Goal: Task Accomplishment & Management: Complete application form

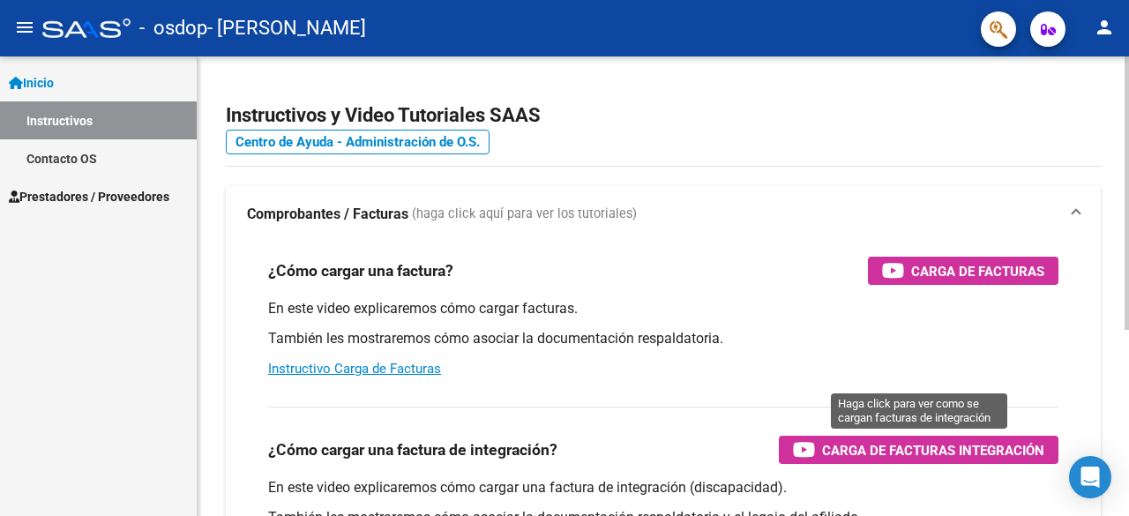
click at [824, 448] on span "Carga de Facturas Integración" at bounding box center [933, 450] width 222 height 22
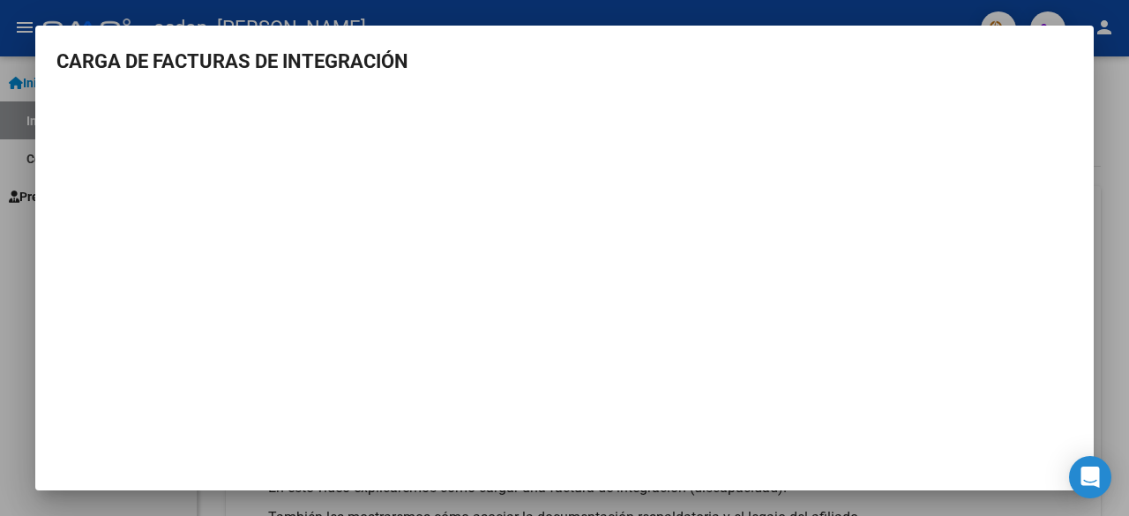
click at [1101, 135] on div at bounding box center [564, 258] width 1129 height 516
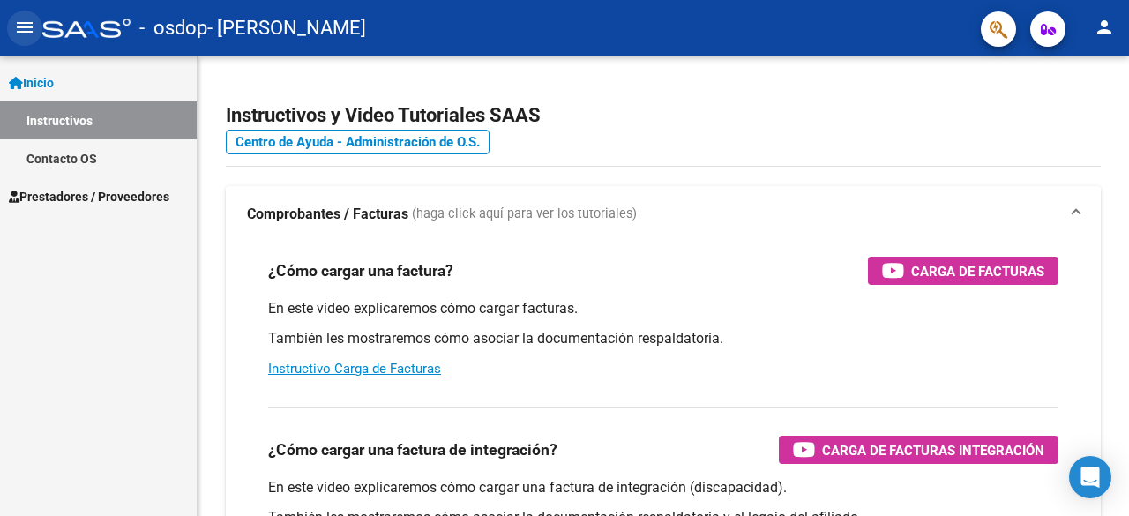
click at [21, 25] on mat-icon "menu" at bounding box center [24, 27] width 21 height 21
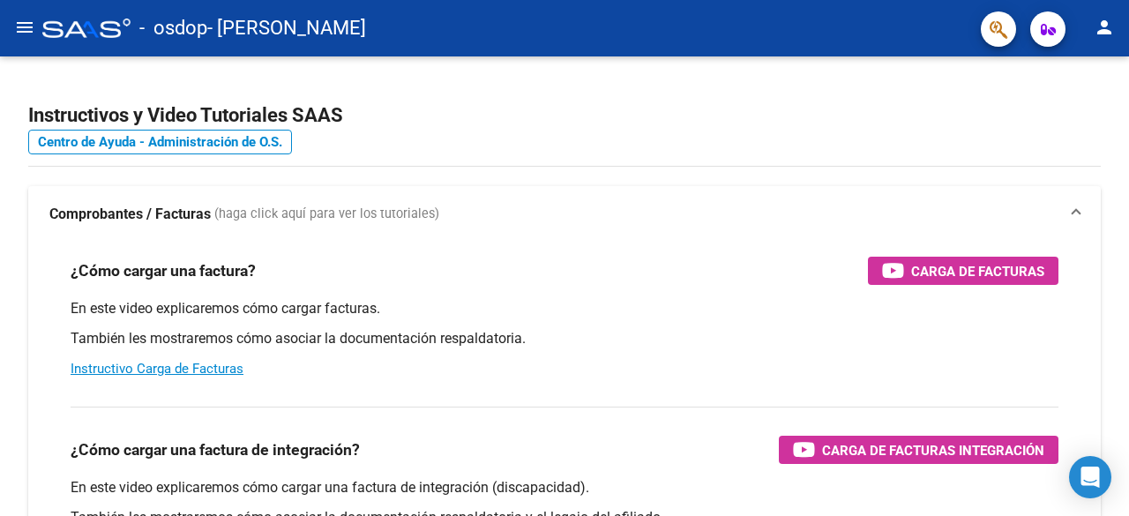
click at [24, 23] on mat-icon "menu" at bounding box center [24, 27] width 21 height 21
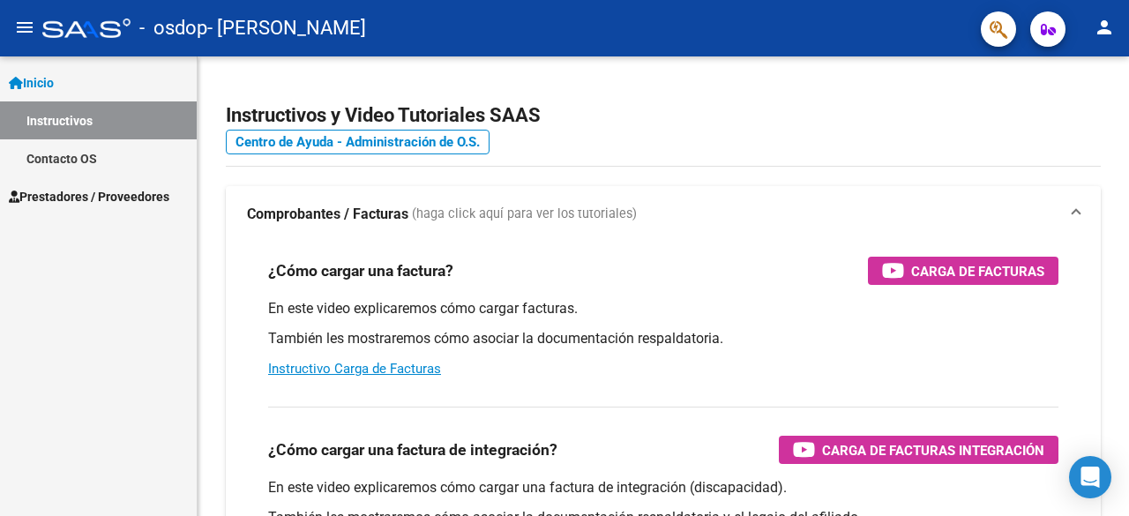
click at [72, 202] on span "Prestadores / Proveedores" at bounding box center [89, 196] width 160 height 19
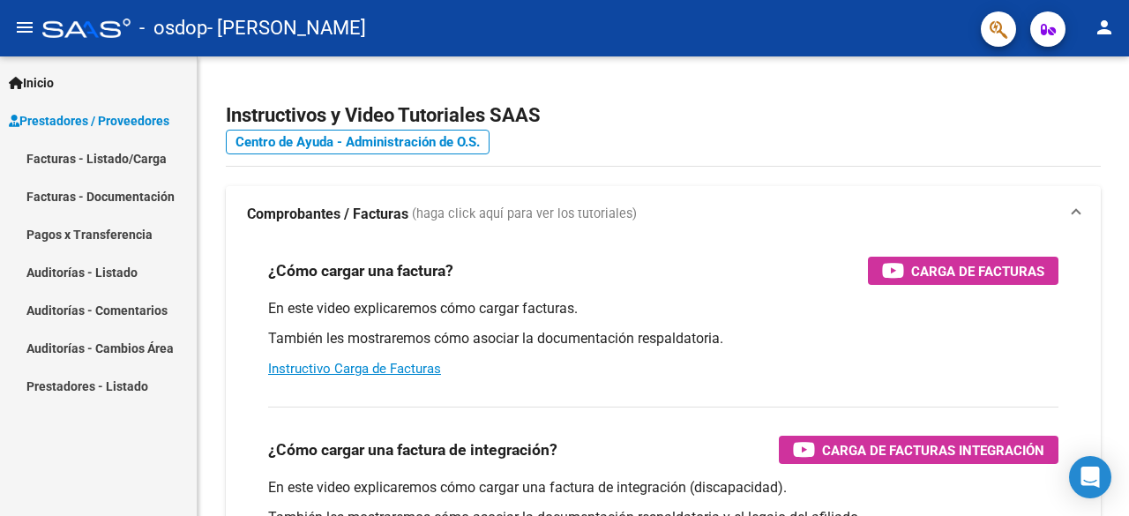
click at [90, 146] on link "Facturas - Listado/Carga" at bounding box center [98, 158] width 197 height 38
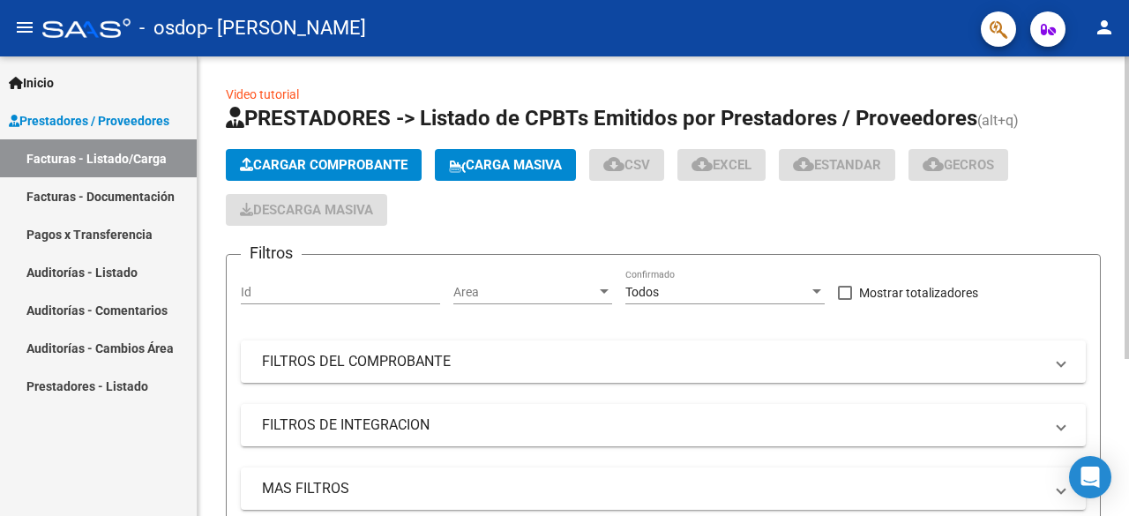
click at [295, 154] on button "Cargar Comprobante" at bounding box center [324, 165] width 196 height 32
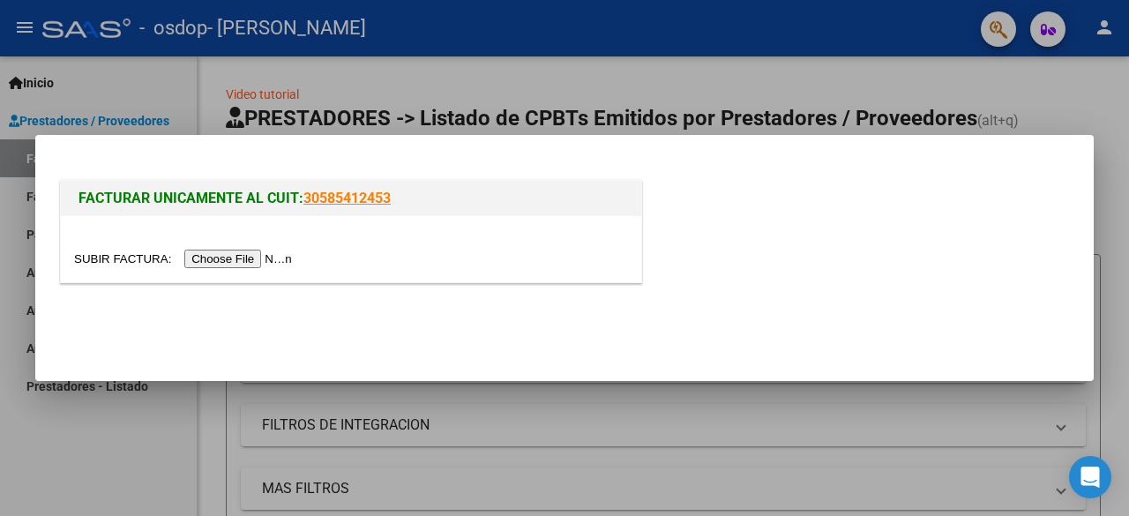
click at [222, 255] on input "file" at bounding box center [185, 259] width 223 height 19
click at [234, 261] on input "file" at bounding box center [185, 259] width 223 height 19
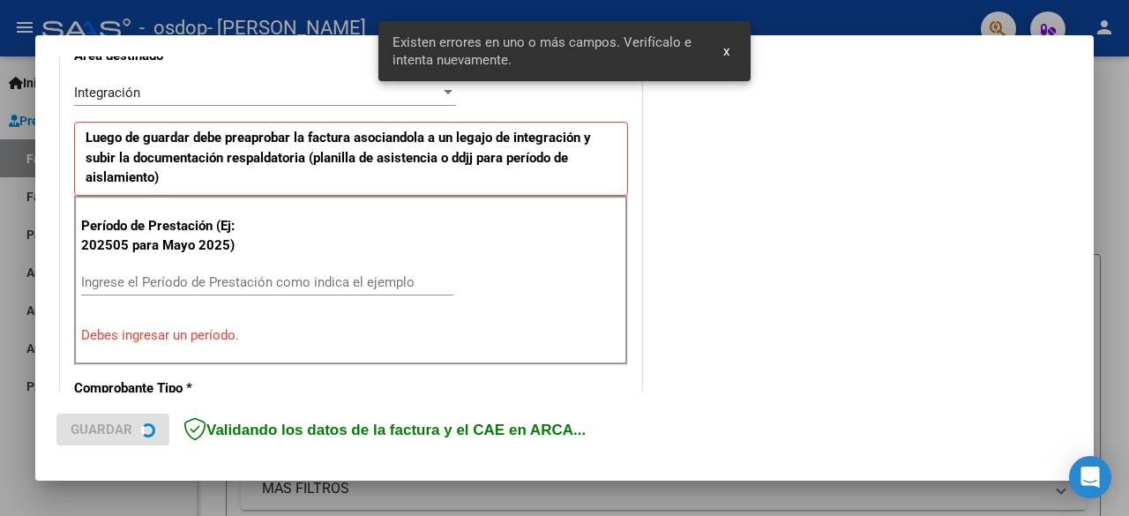
scroll to position [430, 0]
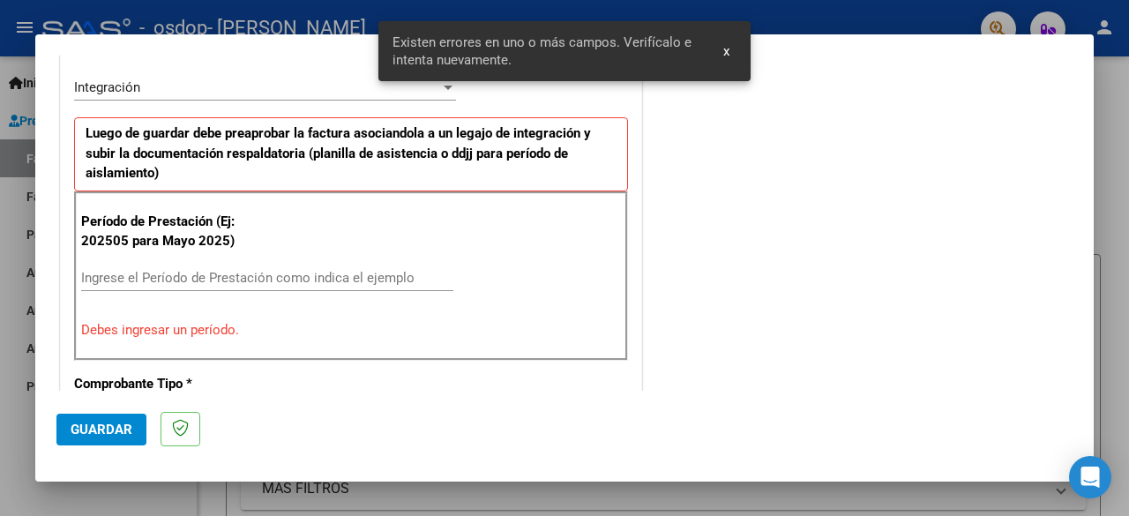
click at [129, 270] on input "Ingrese el Período de Prestación como indica el ejemplo" at bounding box center [267, 278] width 372 height 16
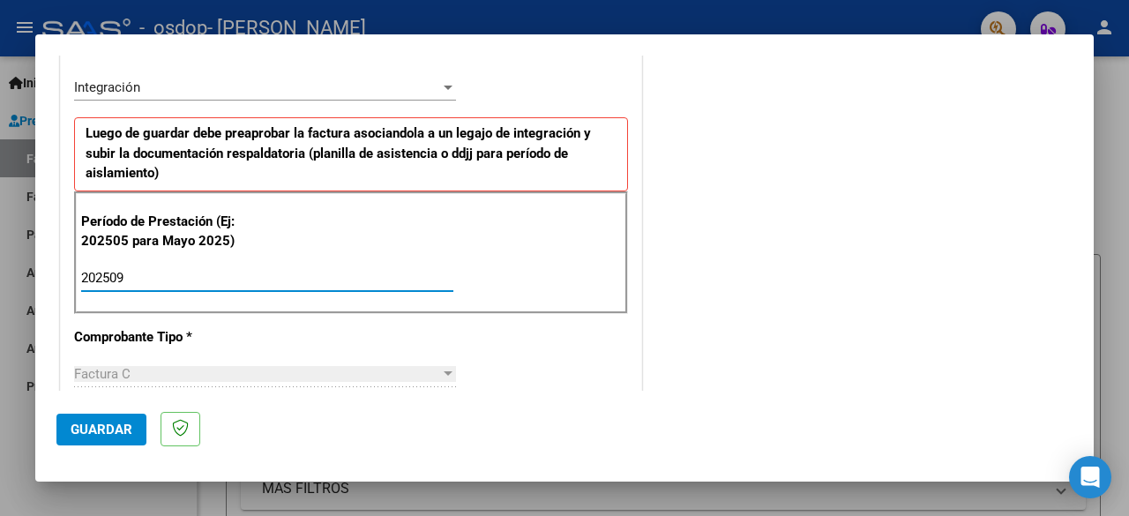
type input "202509"
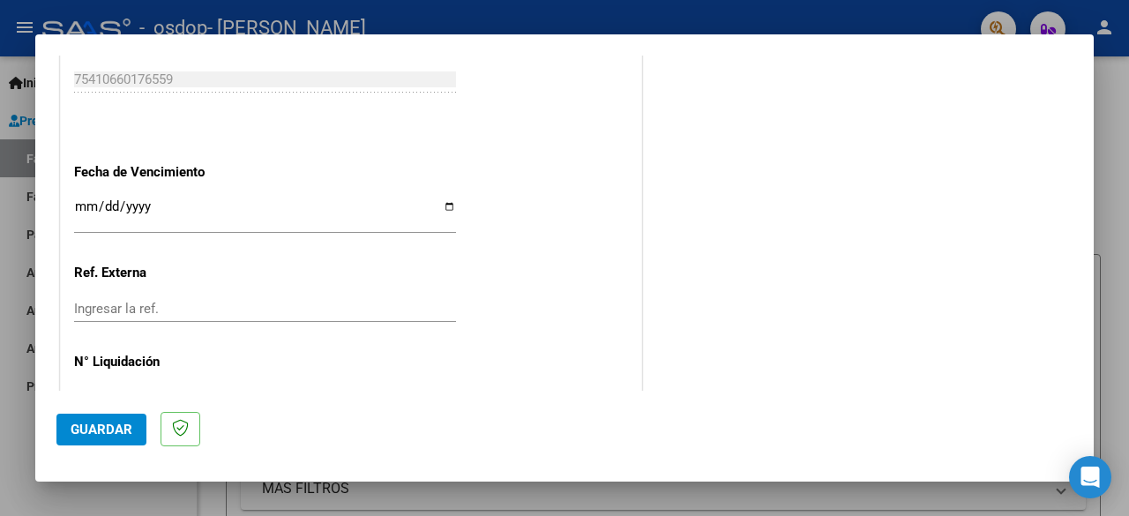
scroll to position [1208, 0]
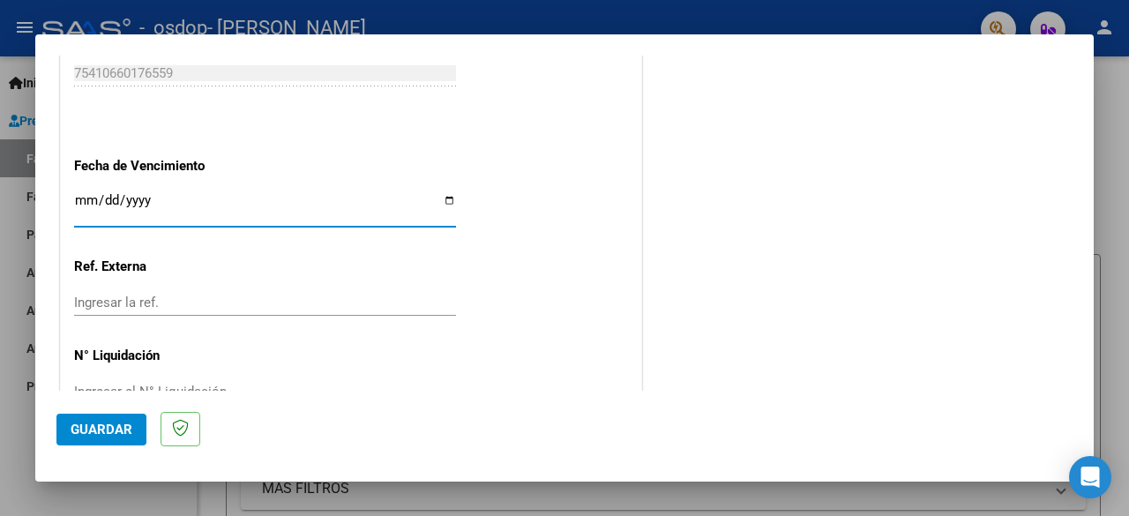
click at [164, 195] on input "Ingresar la fecha" at bounding box center [265, 207] width 382 height 28
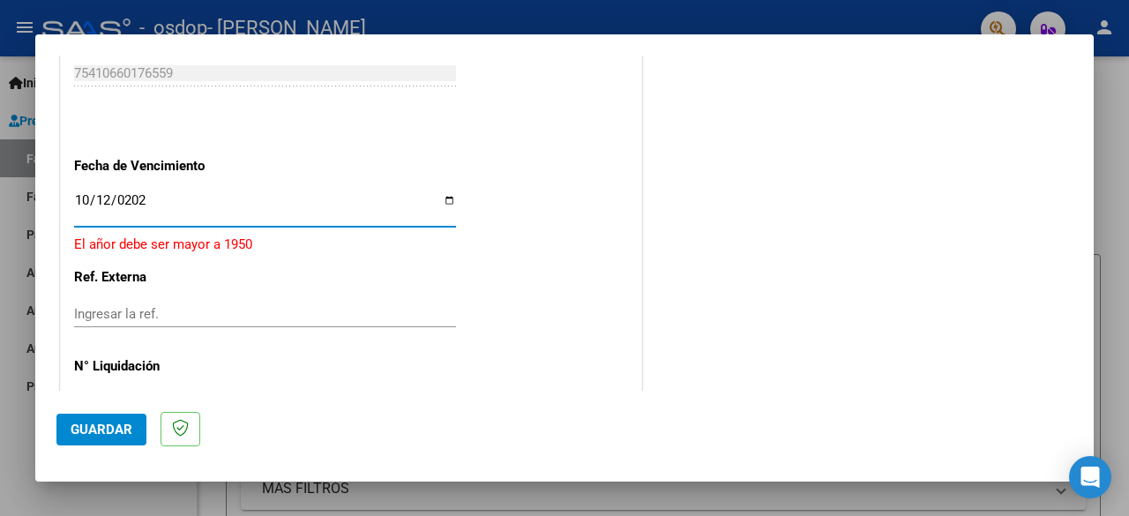
type input "[DATE]"
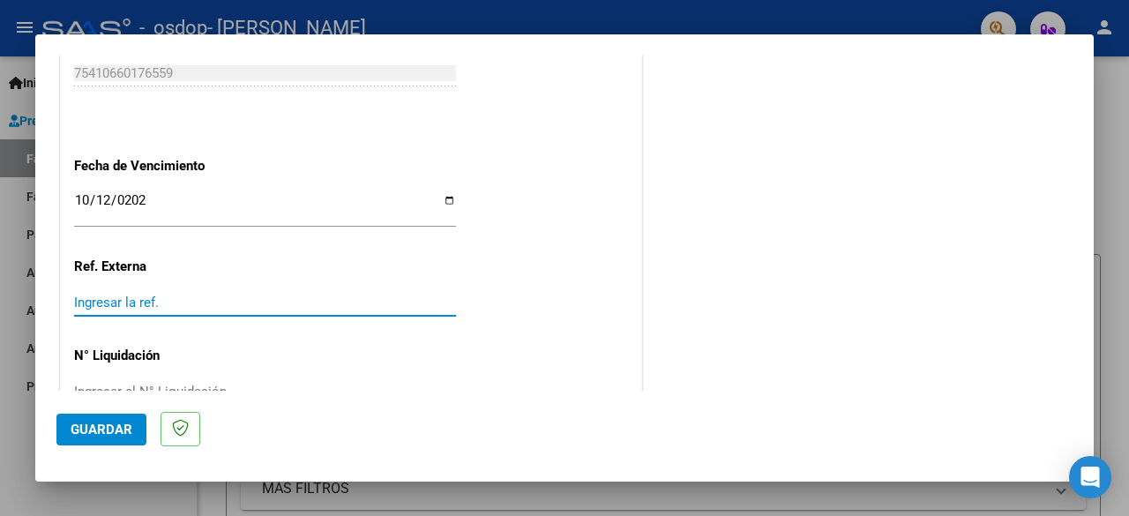
click at [116, 295] on input "Ingresar la ref." at bounding box center [265, 303] width 382 height 16
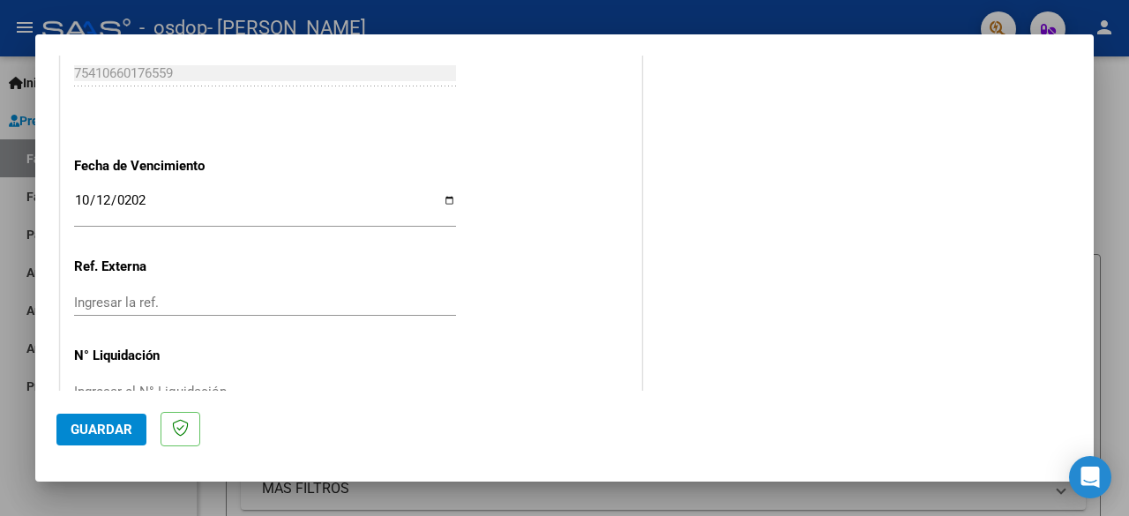
scroll to position [1252, 0]
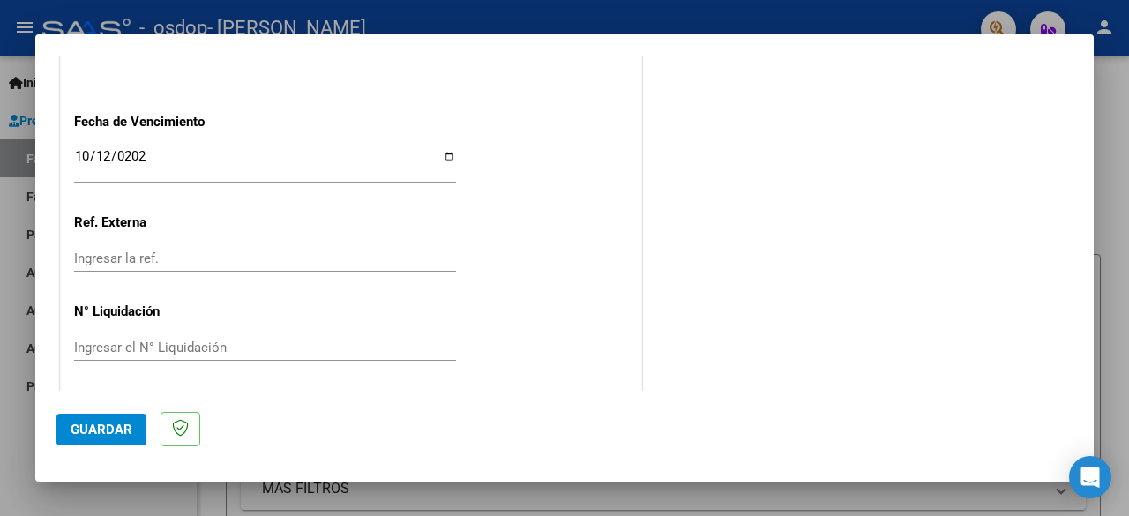
click at [103, 424] on span "Guardar" at bounding box center [102, 430] width 62 height 16
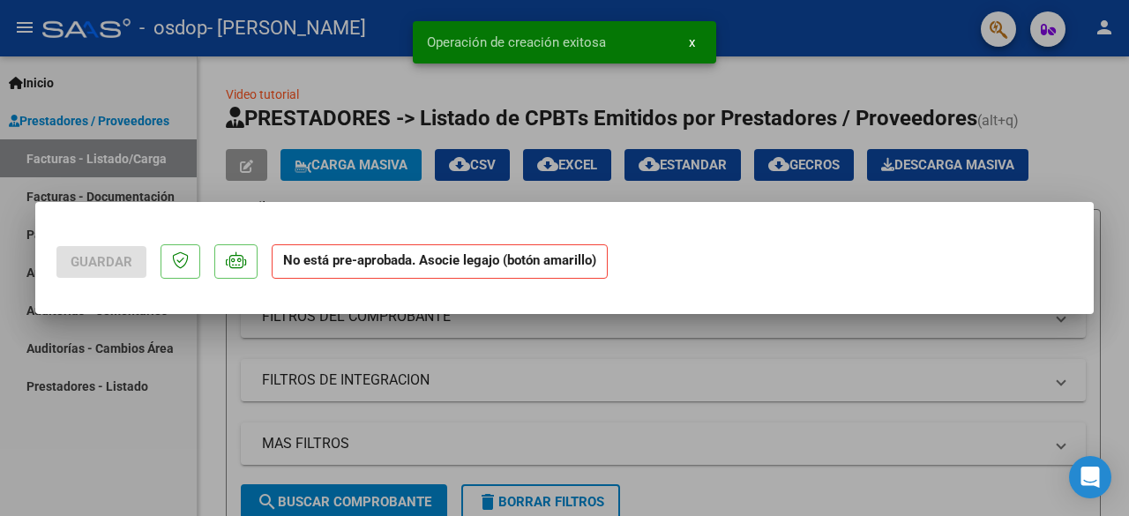
scroll to position [0, 0]
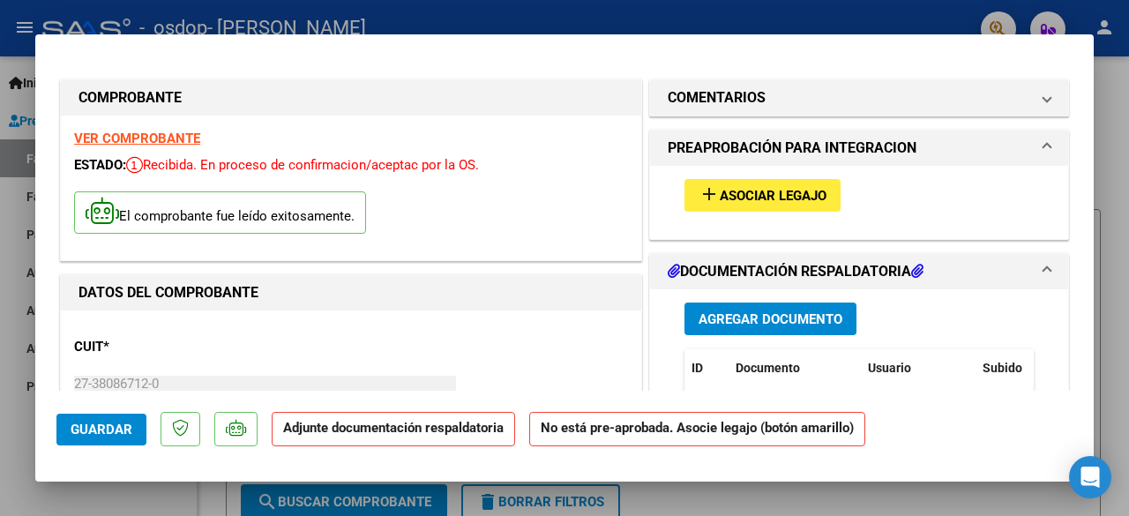
click at [760, 192] on span "Asociar Legajo" at bounding box center [773, 196] width 107 height 16
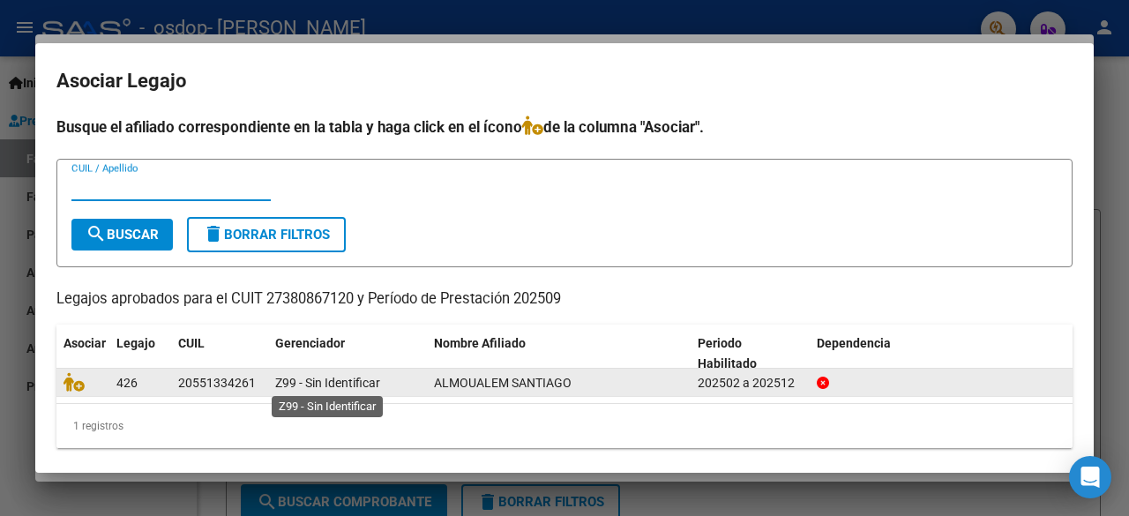
click at [315, 385] on span "Z99 - Sin Identificar" at bounding box center [327, 383] width 105 height 14
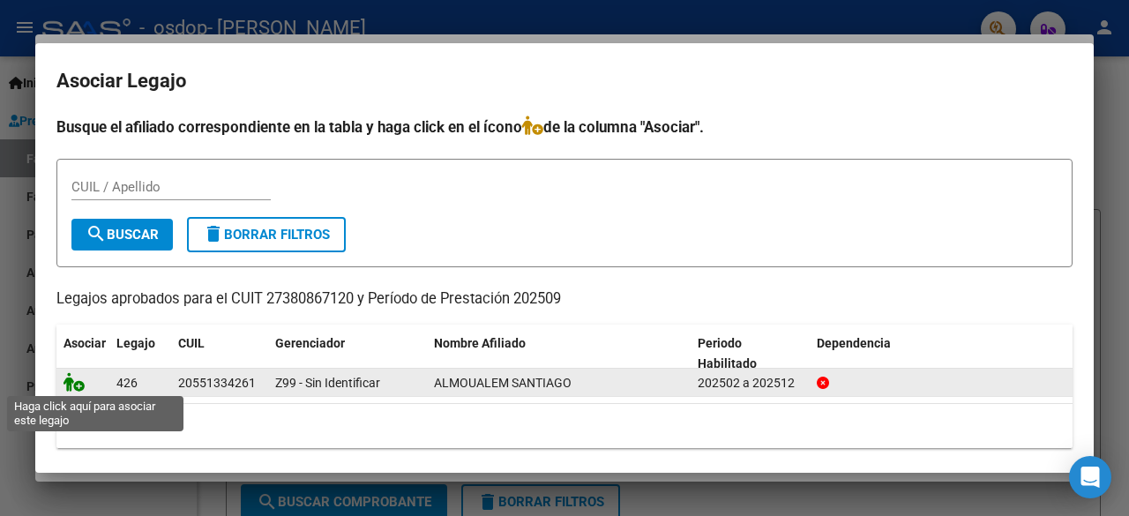
click at [72, 382] on icon at bounding box center [73, 381] width 21 height 19
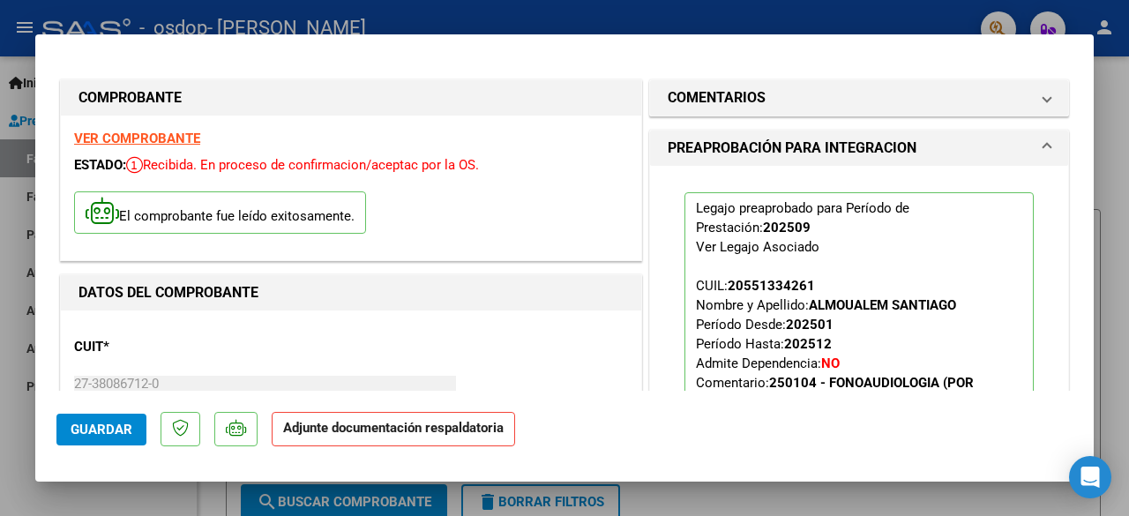
drag, startPoint x: 1078, startPoint y: 107, endPoint x: 1079, endPoint y: 126, distance: 19.5
click at [1079, 126] on mat-dialog-content "COMPROBANTE VER COMPROBANTE ESTADO: Recibida. En proceso de confirmacion/acepta…" at bounding box center [564, 223] width 1058 height 335
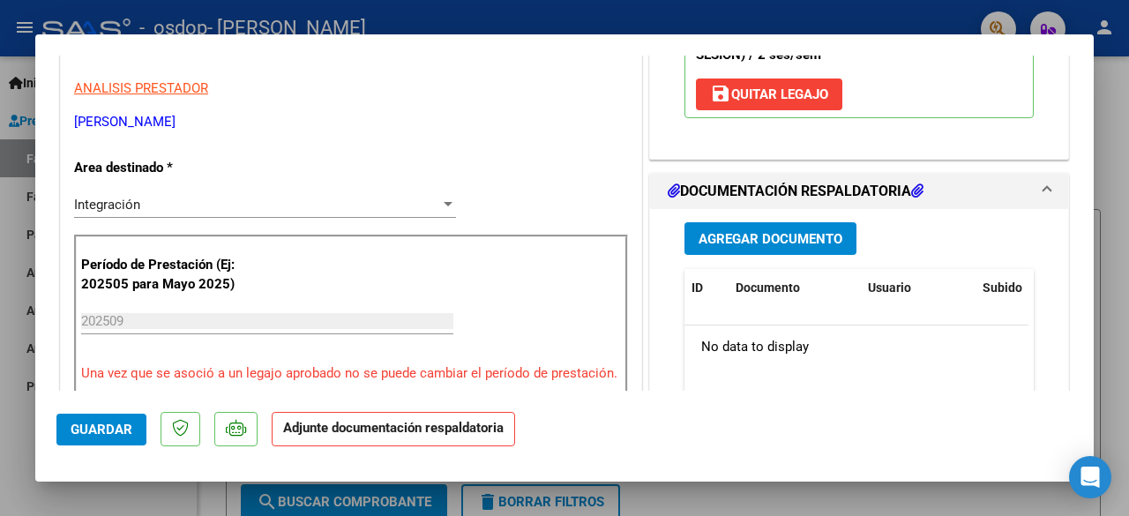
scroll to position [365, 0]
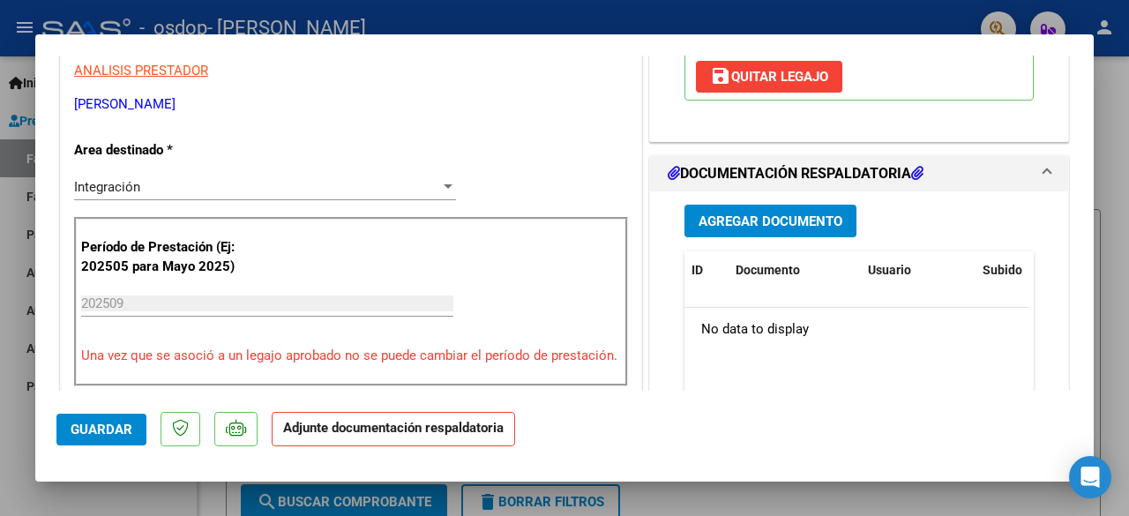
click at [790, 209] on button "Agregar Documento" at bounding box center [770, 221] width 172 height 33
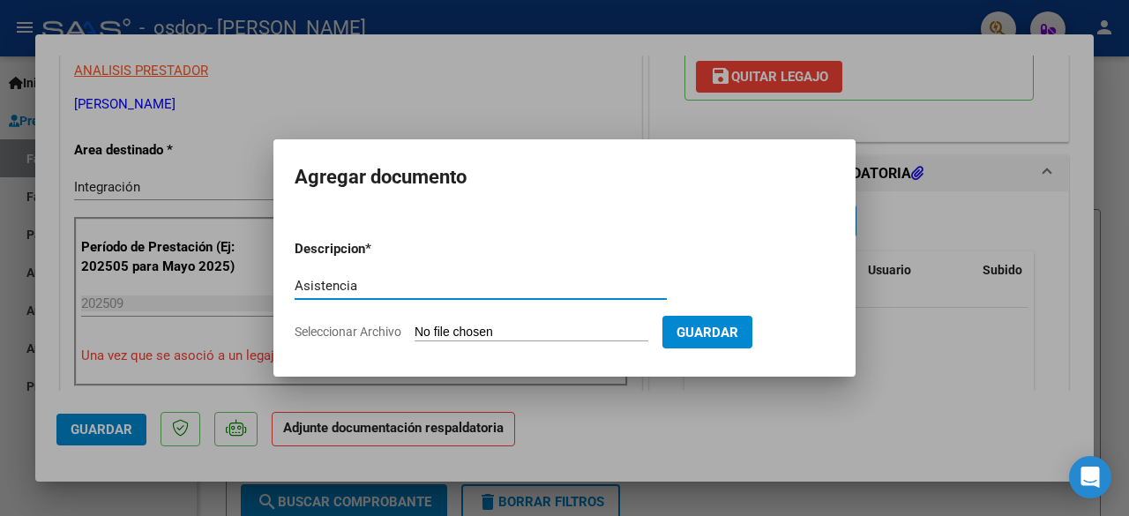
type input "Asistencia"
click at [734, 332] on span "Guardar" at bounding box center [707, 333] width 62 height 16
click at [511, 327] on input "Seleccionar Archivo" at bounding box center [531, 333] width 234 height 17
click at [488, 332] on input "Seleccionar Archivo" at bounding box center [531, 333] width 234 height 17
type input "C:\fakepath\Asistencia [PERSON_NAME] A [DATE].pdf"
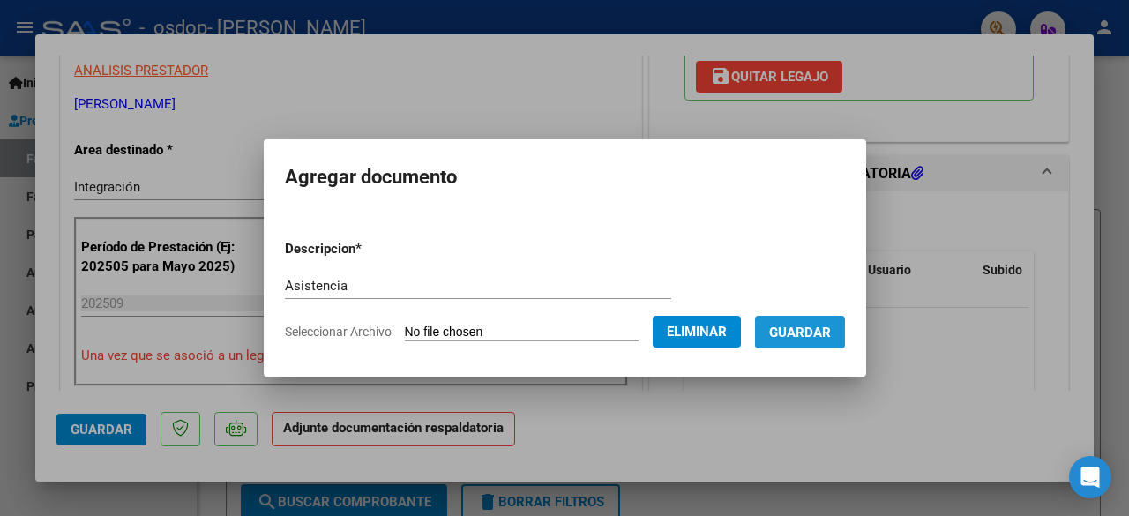
click at [806, 334] on span "Guardar" at bounding box center [800, 333] width 62 height 16
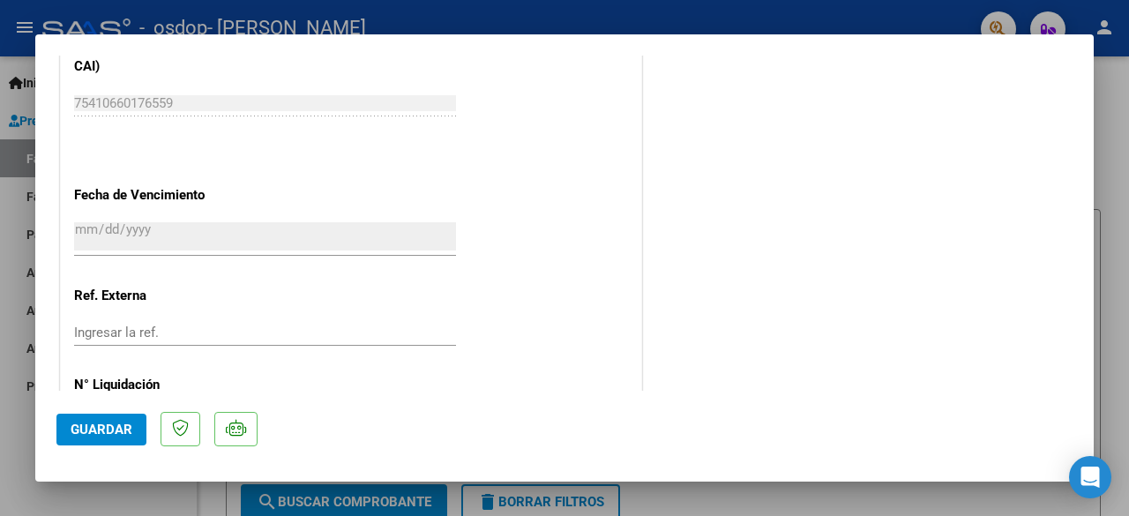
scroll to position [1259, 0]
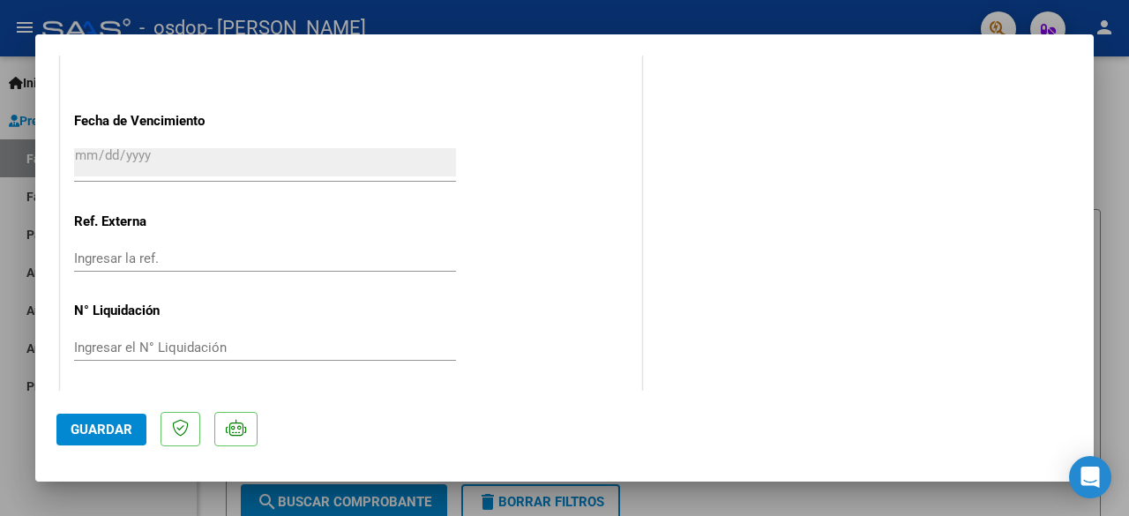
click at [110, 431] on span "Guardar" at bounding box center [102, 430] width 62 height 16
click at [104, 422] on span "Guardar" at bounding box center [102, 430] width 62 height 16
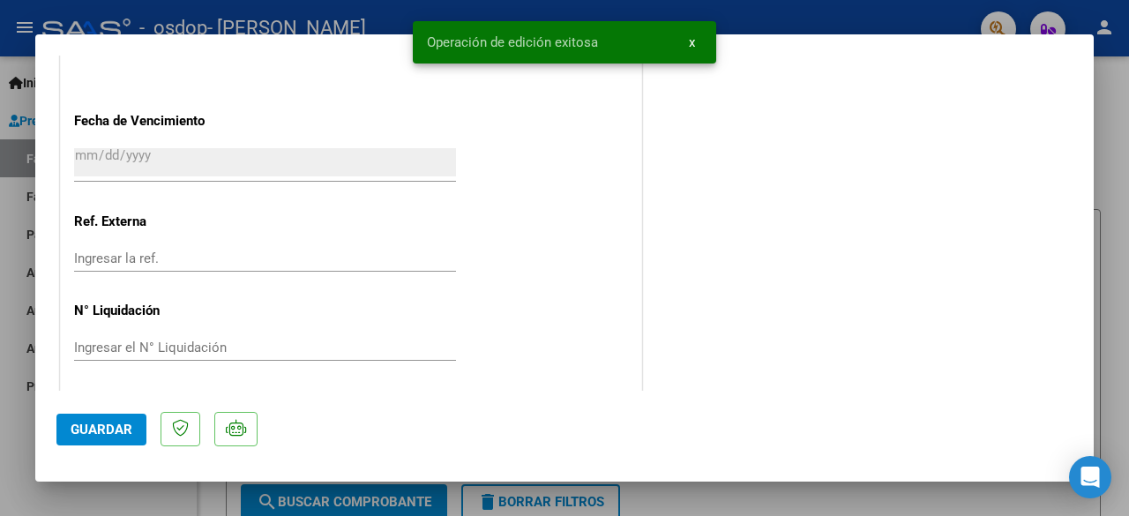
click at [721, 503] on div at bounding box center [564, 258] width 1129 height 516
type input "$ 0,00"
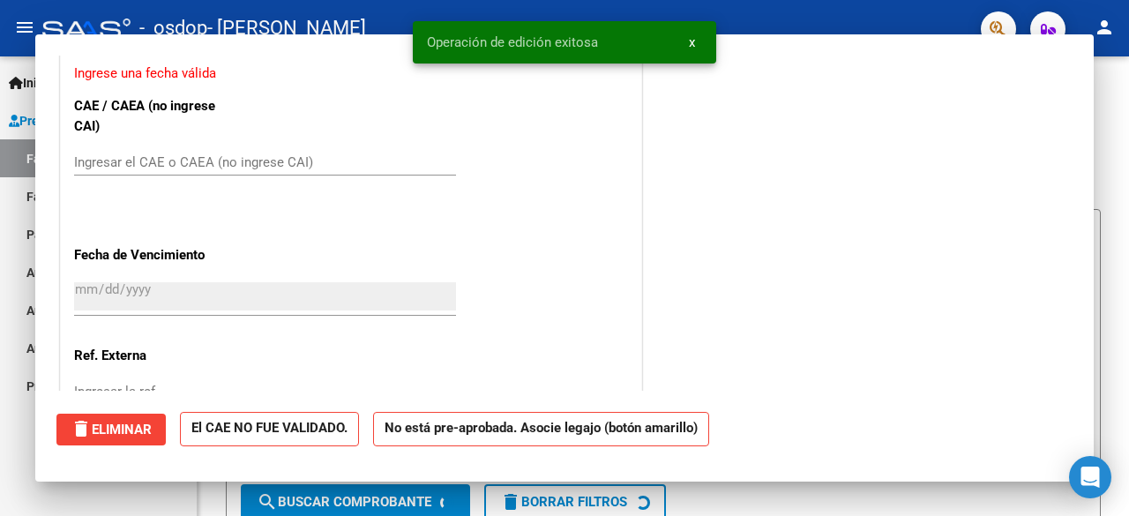
scroll to position [1393, 0]
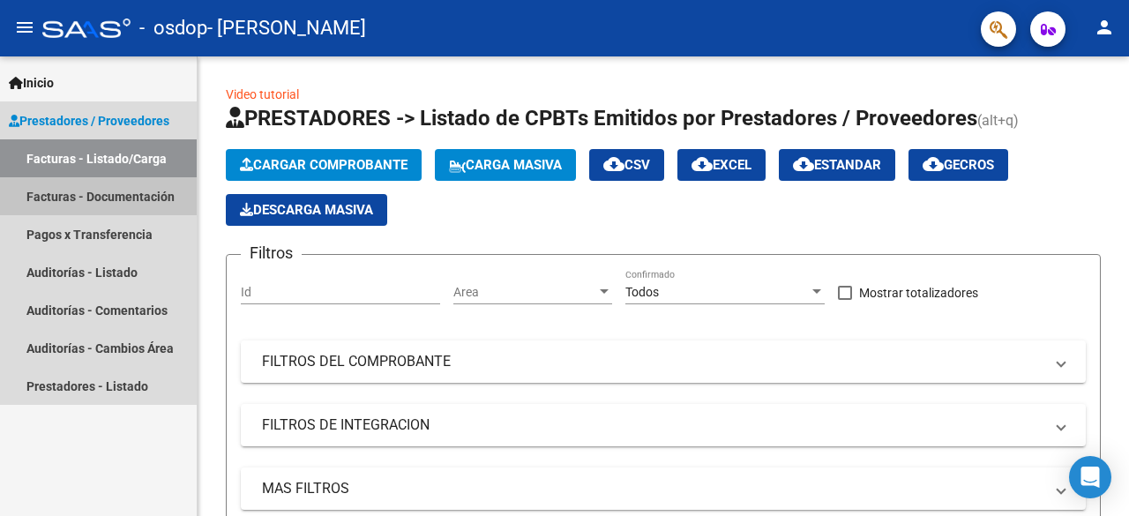
click at [86, 199] on link "Facturas - Documentación" at bounding box center [98, 196] width 197 height 38
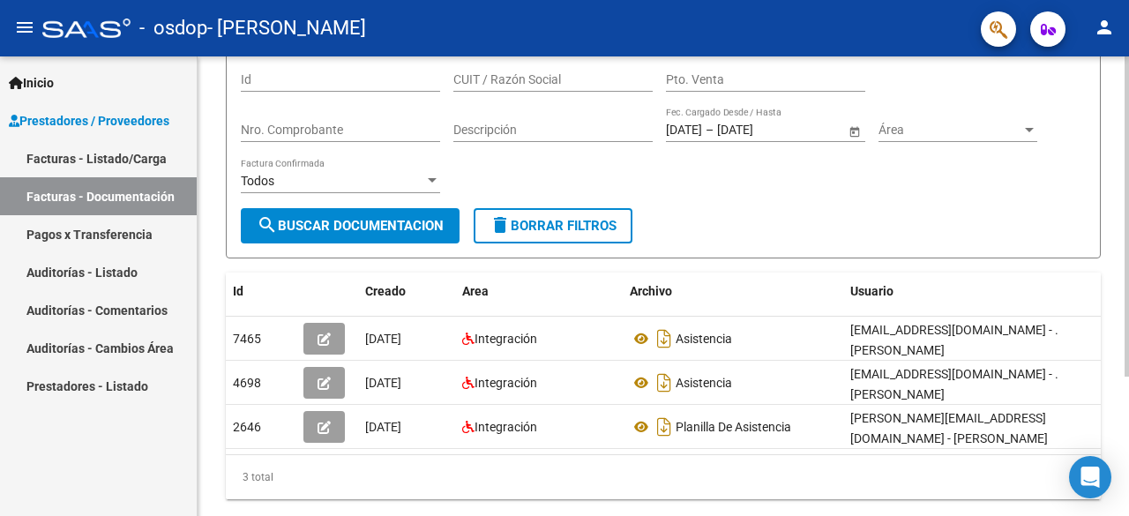
scroll to position [155, 0]
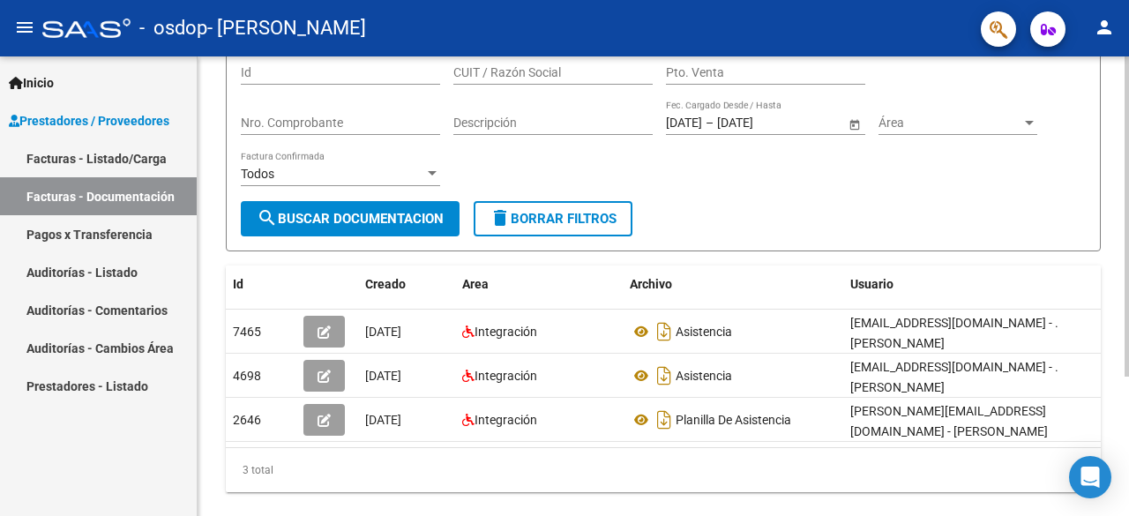
click at [1124, 264] on div at bounding box center [1126, 332] width 4 height 320
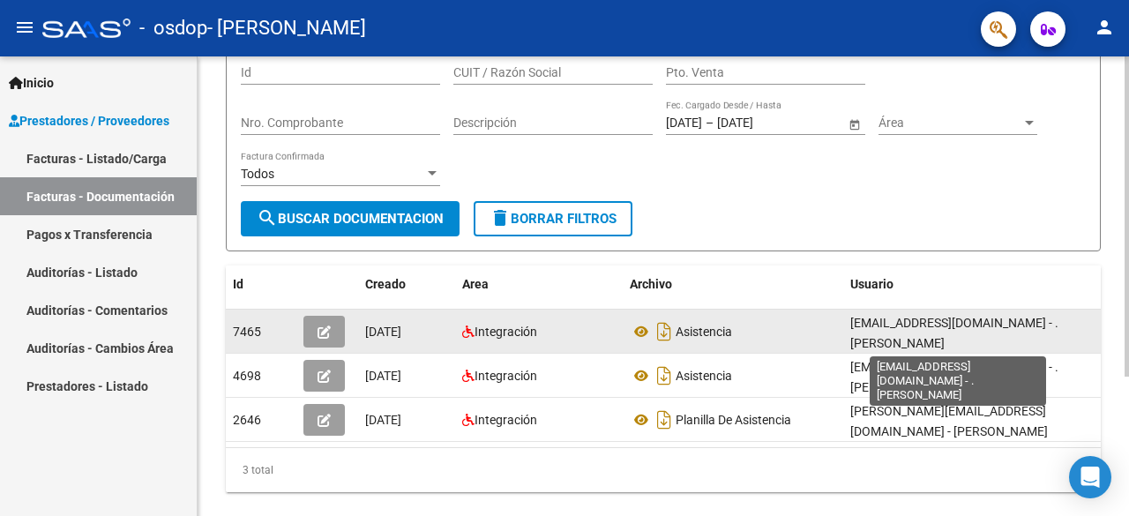
click at [905, 328] on span "[EMAIL_ADDRESS][DOMAIN_NAME] - . [PERSON_NAME]" at bounding box center [954, 333] width 208 height 34
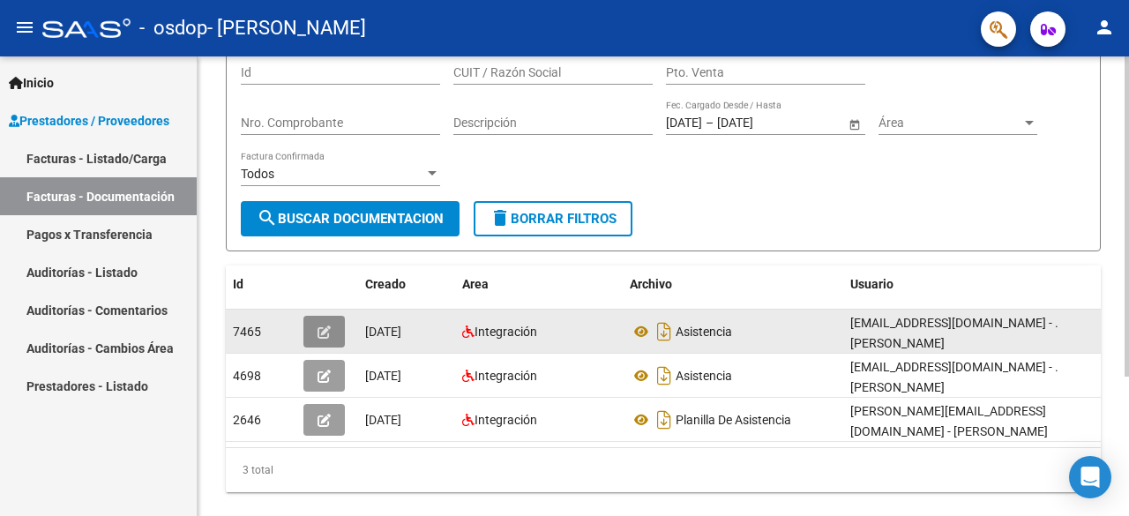
click at [316, 326] on button "button" at bounding box center [323, 332] width 41 height 32
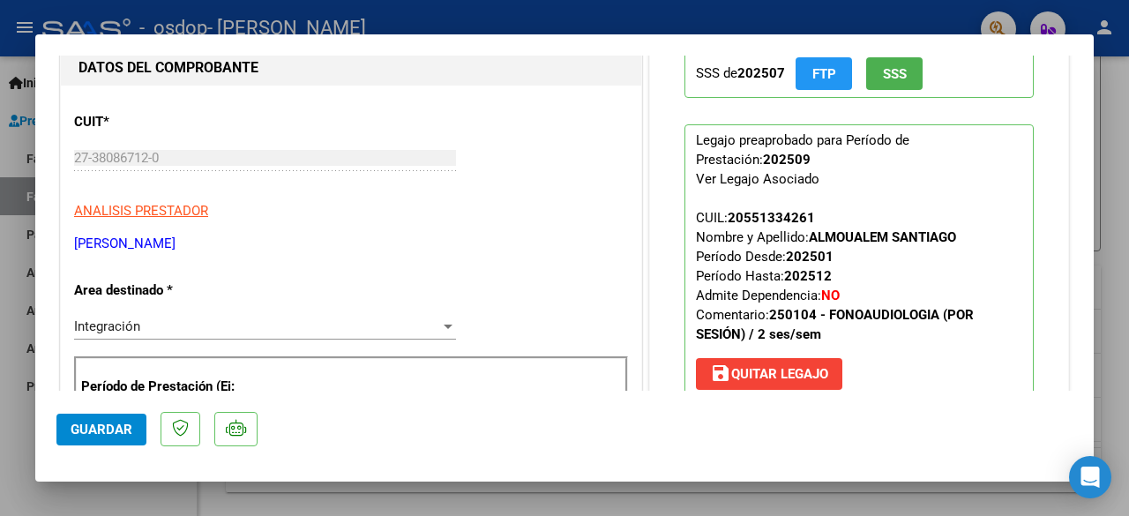
scroll to position [0, 0]
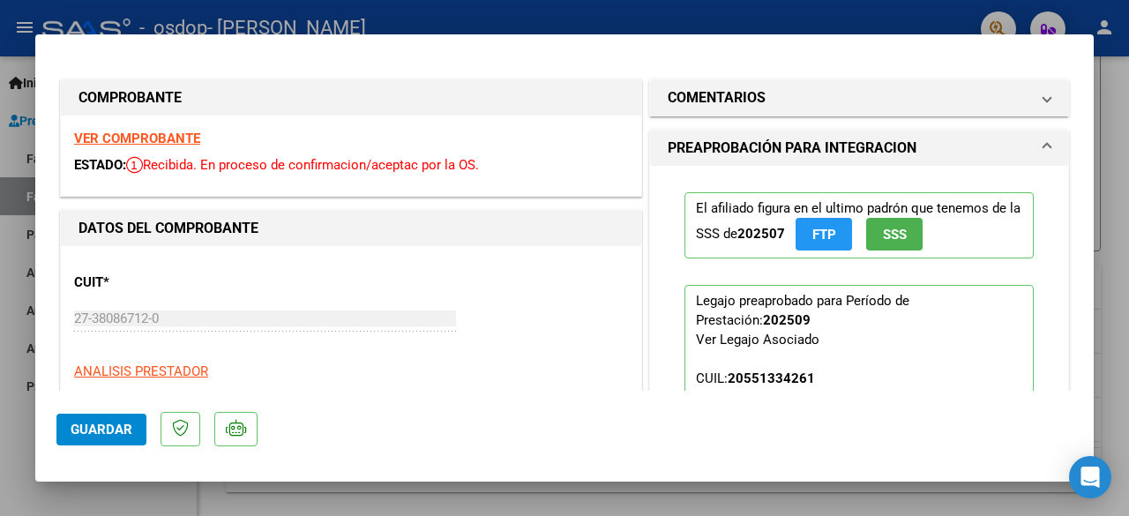
click at [1122, 121] on div at bounding box center [564, 258] width 1129 height 516
type input "$ 0,00"
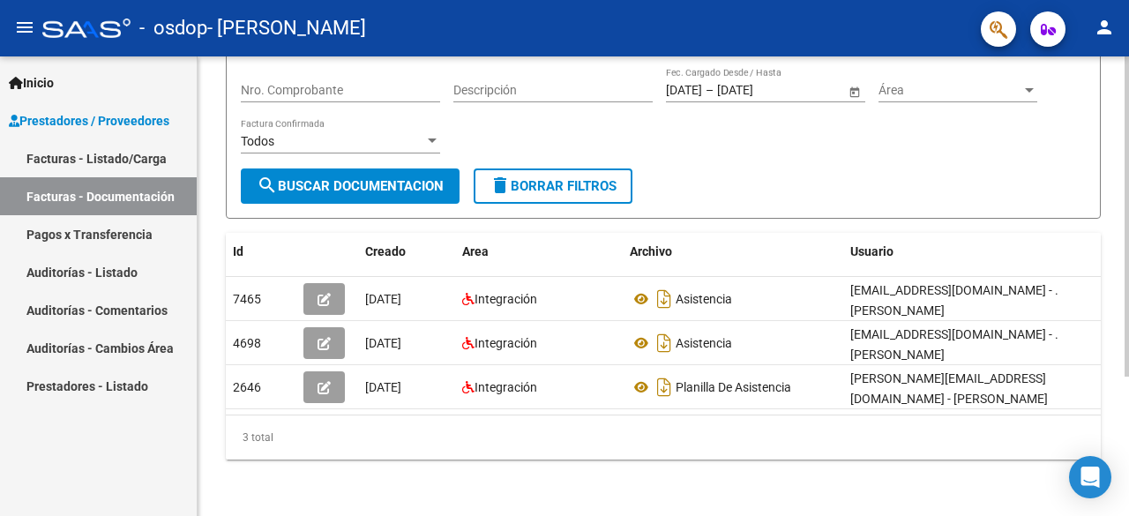
scroll to position [200, 0]
click at [1128, 262] on div at bounding box center [1126, 356] width 4 height 320
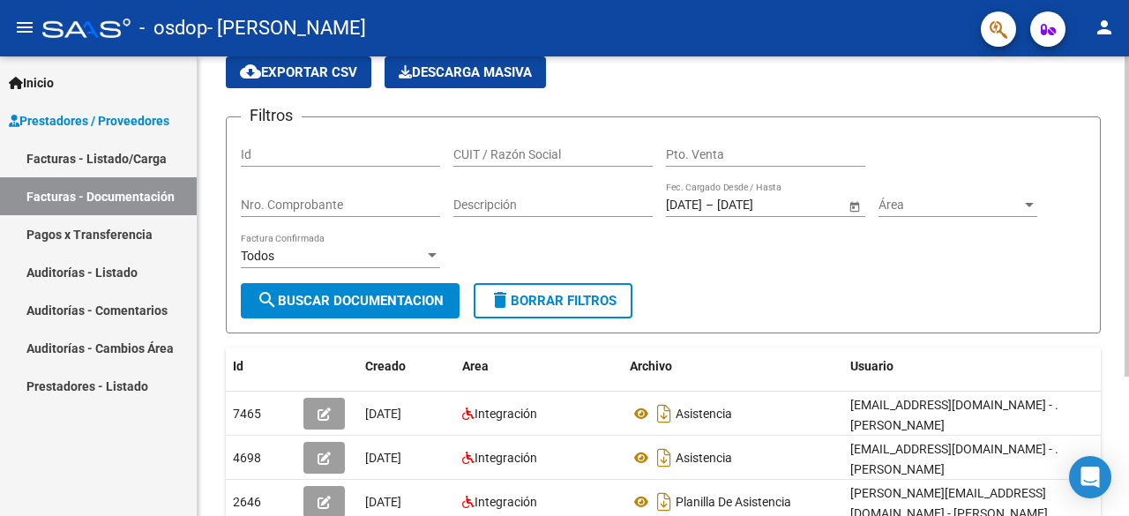
scroll to position [0, 0]
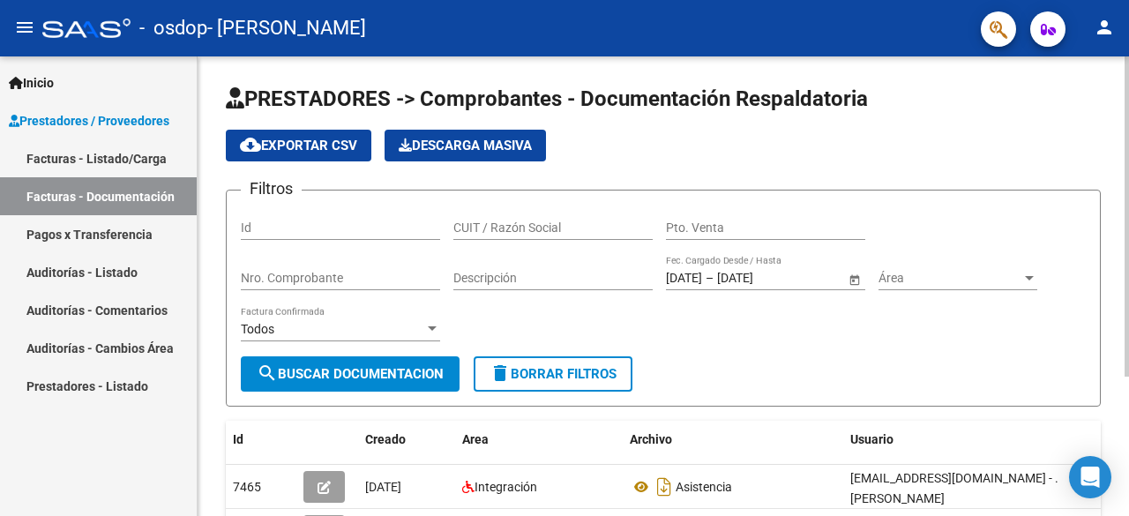
click at [1127, 70] on div at bounding box center [1126, 216] width 4 height 320
click at [109, 246] on link "Pagos x Transferencia" at bounding box center [98, 234] width 197 height 38
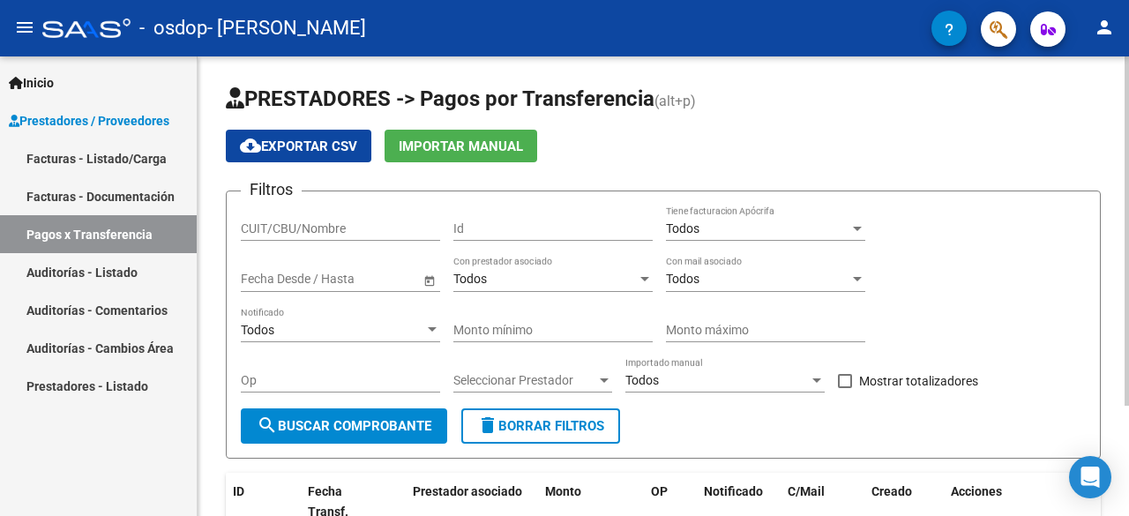
click at [1128, 144] on div at bounding box center [1126, 230] width 4 height 349
click at [117, 149] on link "Facturas - Listado/Carga" at bounding box center [98, 158] width 197 height 38
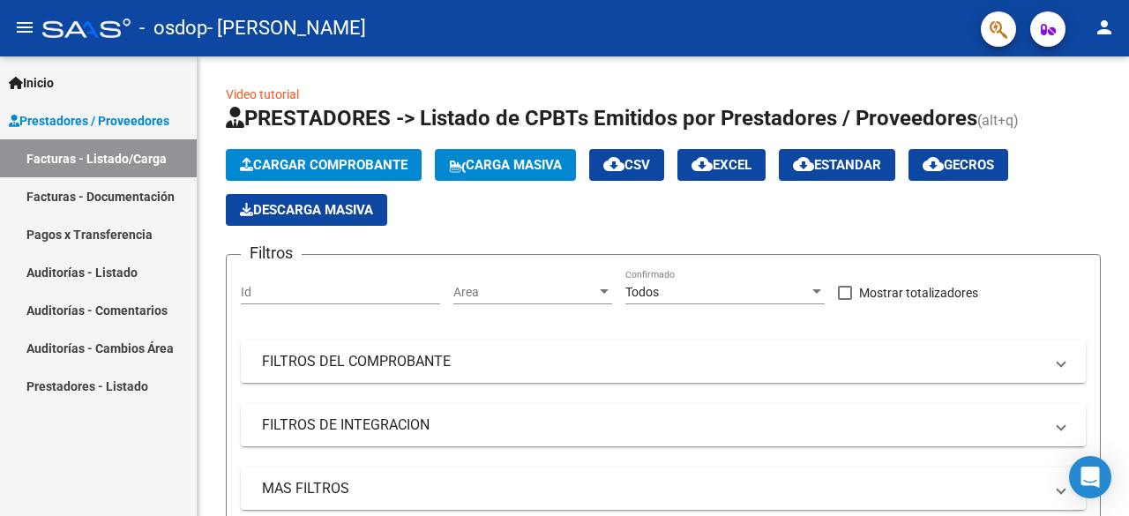
click at [637, 20] on div "- [PERSON_NAME]" at bounding box center [504, 28] width 924 height 39
